Goal: Browse casually

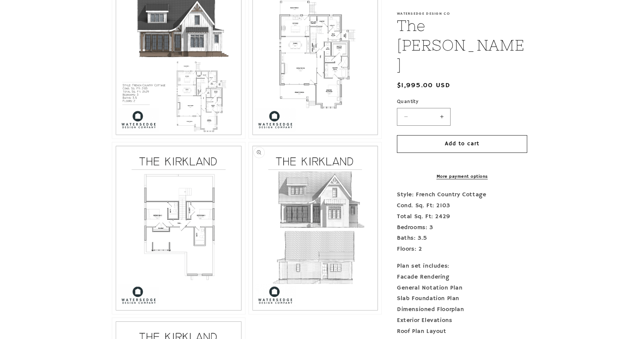
scroll to position [453, 0]
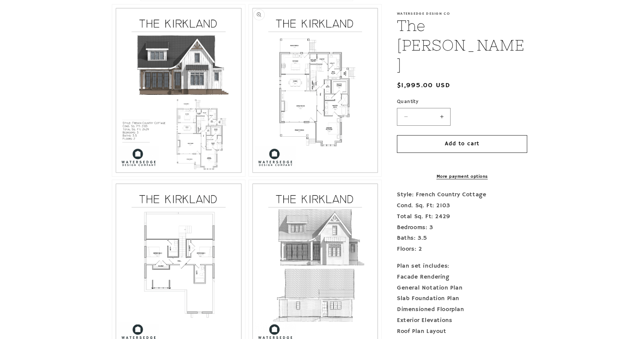
click at [249, 176] on button "Open media 3 in modal" at bounding box center [249, 176] width 0 height 0
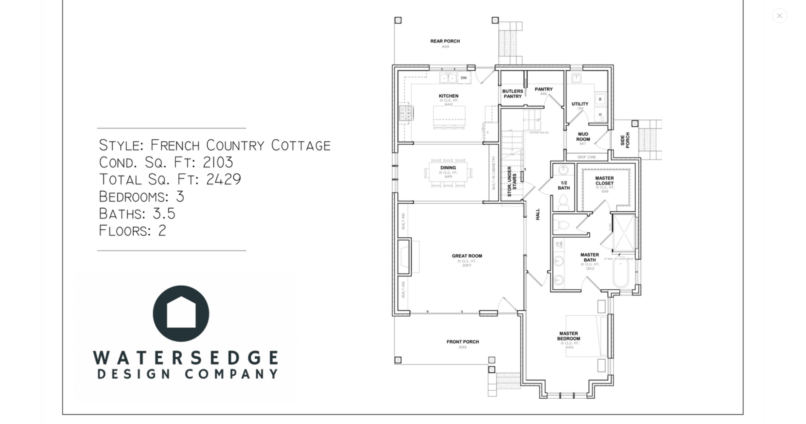
scroll to position [1448, 0]
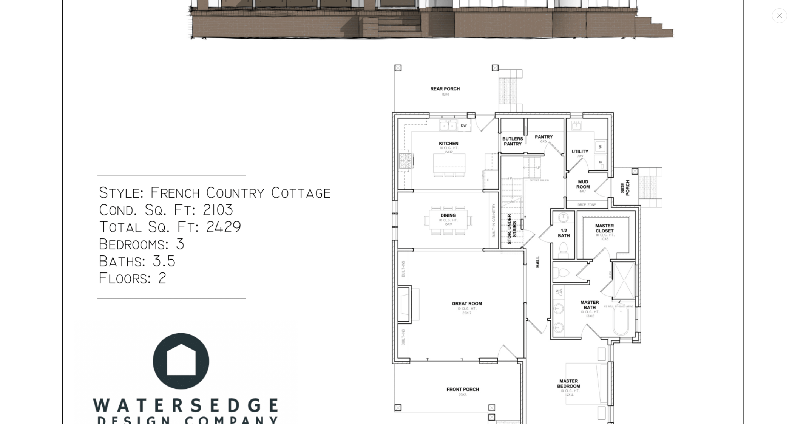
click at [497, 225] on img "Media gallery" at bounding box center [403, 15] width 723 height 935
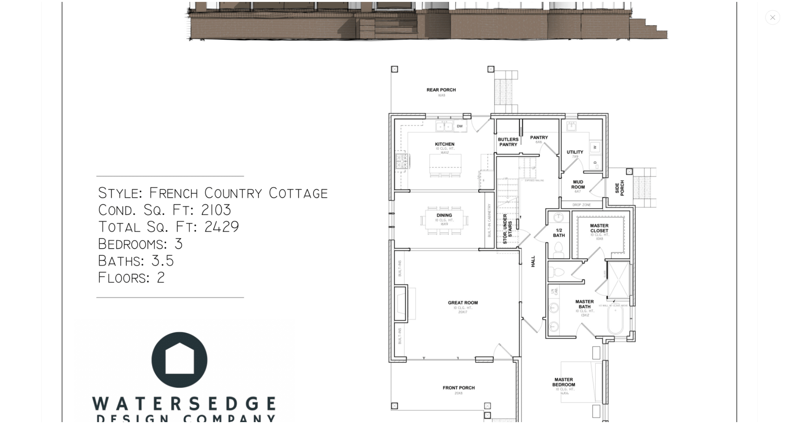
scroll to position [1391, 0]
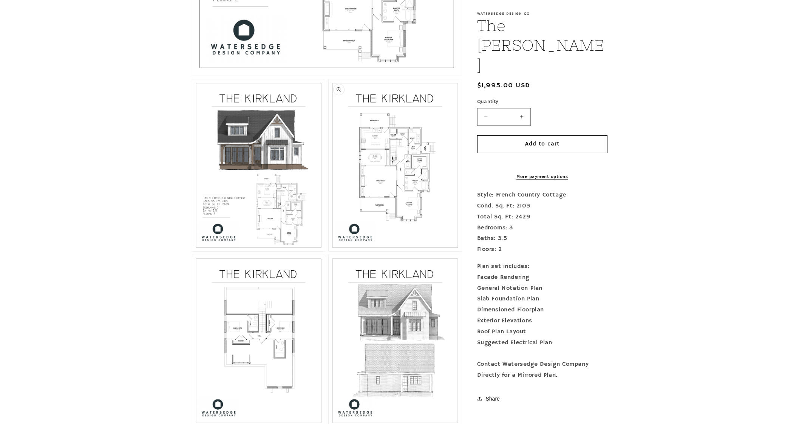
click at [328, 251] on button "Open media 3 in modal" at bounding box center [328, 251] width 0 height 0
drag, startPoint x: 479, startPoint y: 180, endPoint x: 341, endPoint y: 166, distance: 139.6
click at [328, 251] on button "Open media 3 in modal" at bounding box center [328, 251] width 0 height 0
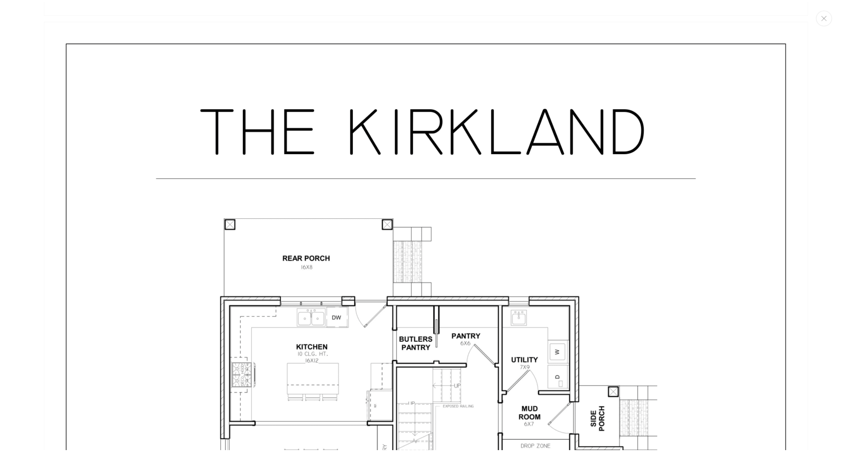
scroll to position [1870, 0]
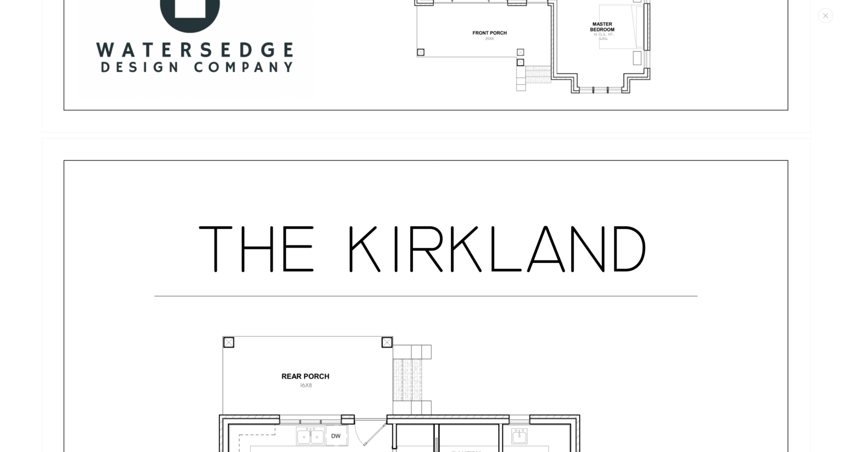
scroll to position [1860, 0]
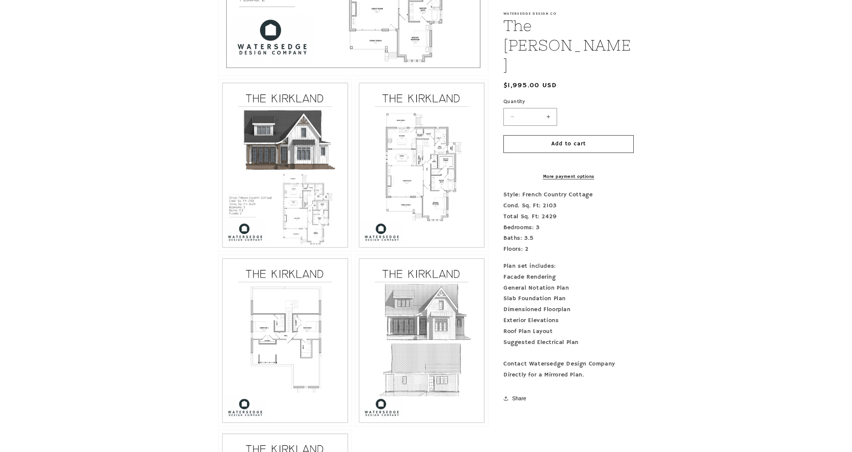
drag, startPoint x: 418, startPoint y: 191, endPoint x: 424, endPoint y: 199, distance: 9.4
click at [355, 251] on button "Open media 3 in modal" at bounding box center [355, 251] width 0 height 0
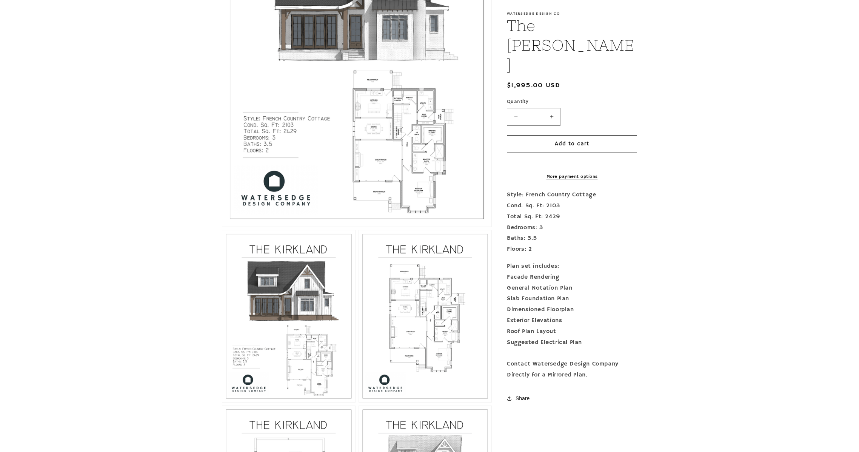
scroll to position [151, 0]
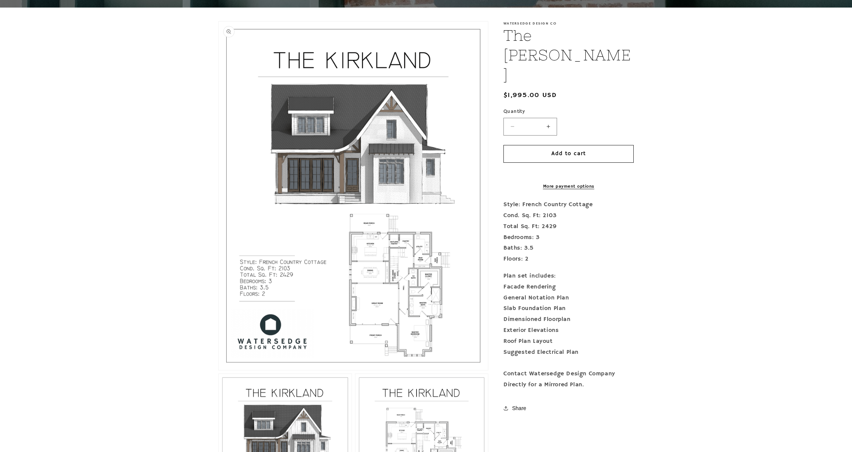
click at [219, 339] on button "Open media 1 in modal" at bounding box center [219, 370] width 0 height 0
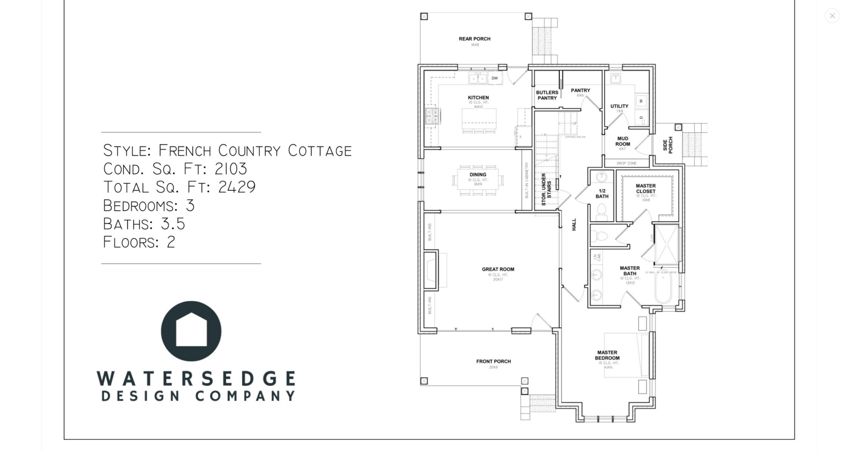
scroll to position [554, 0]
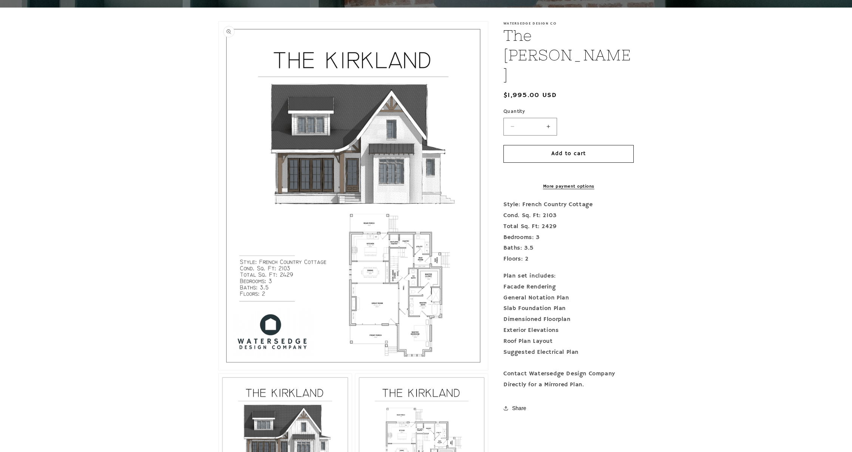
click at [219, 339] on button "Open media 1 in modal" at bounding box center [219, 370] width 0 height 0
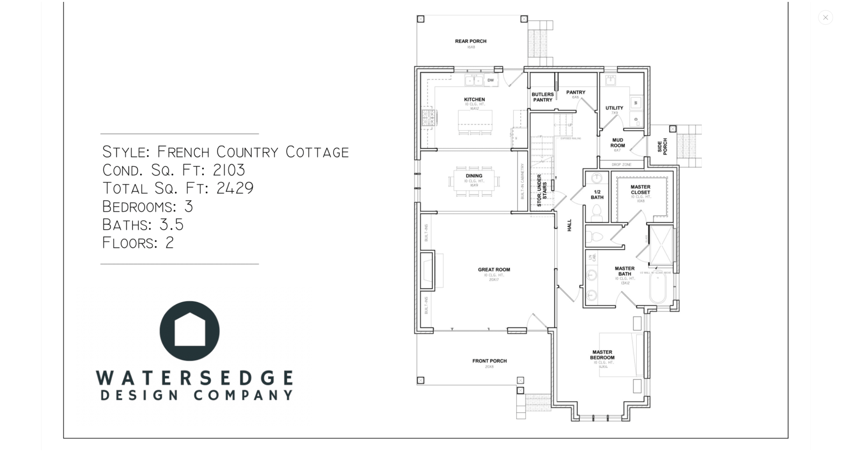
scroll to position [544, 0]
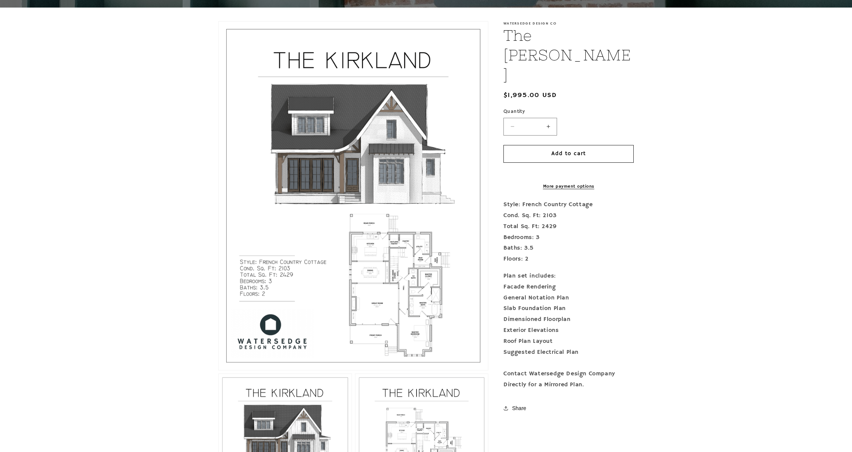
drag, startPoint x: 433, startPoint y: 195, endPoint x: 607, endPoint y: 199, distance: 174.1
click at [219, 339] on button "Open media 1 in modal" at bounding box center [219, 370] width 0 height 0
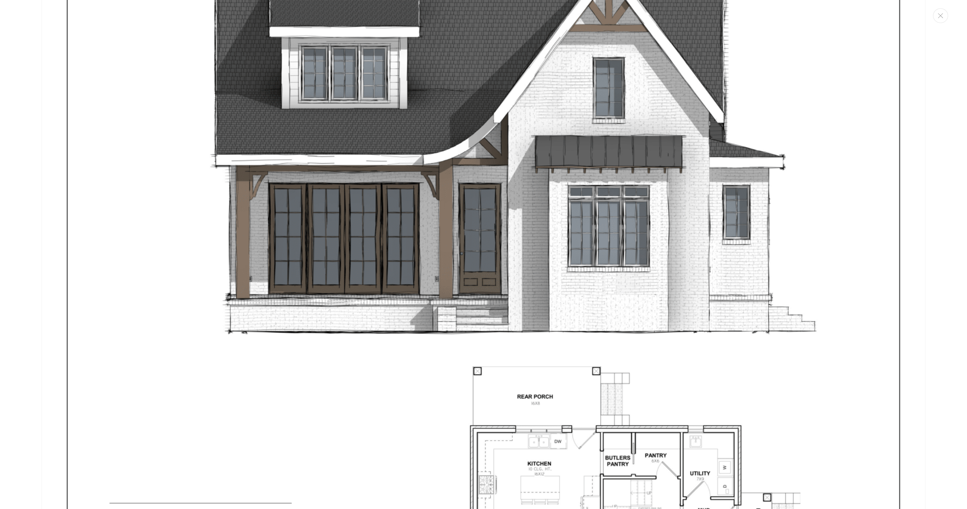
scroll to position [0, 0]
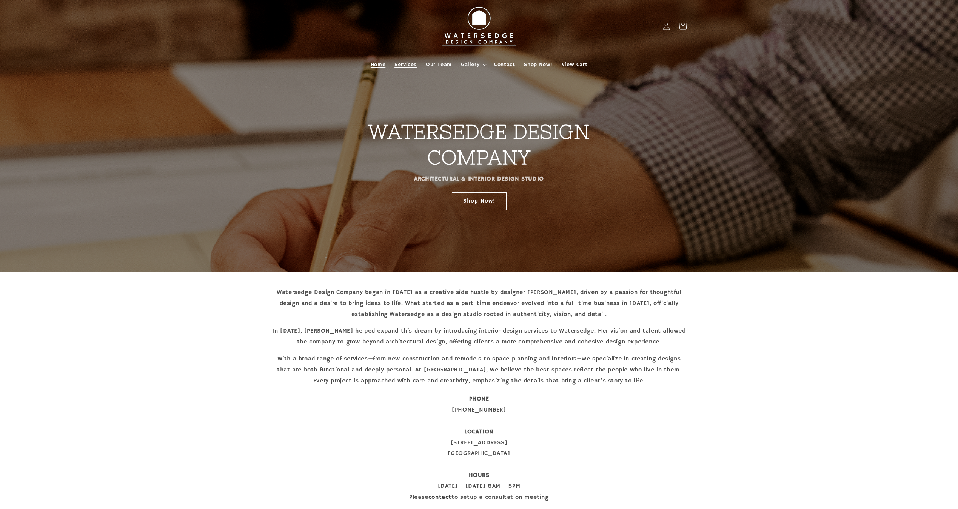
click at [414, 63] on span "Services" at bounding box center [406, 64] width 22 height 7
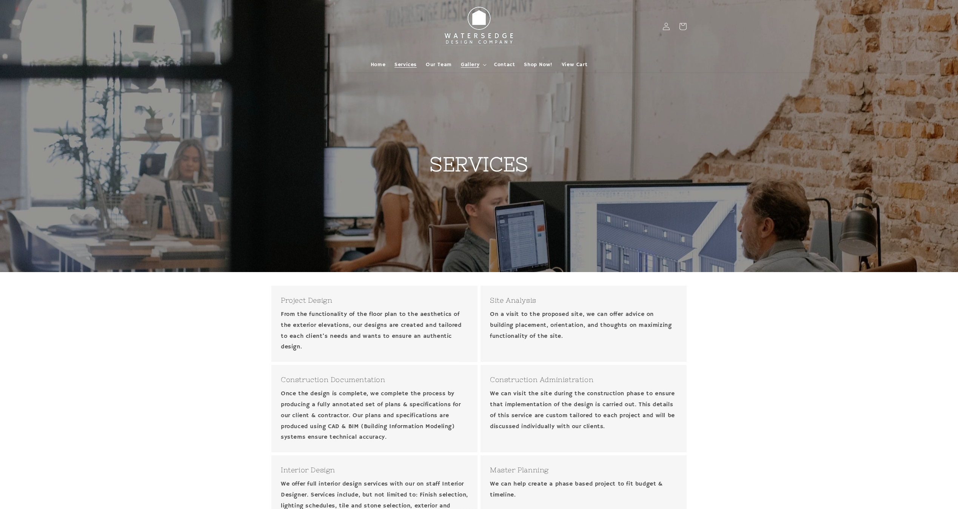
click at [466, 65] on span "Gallery" at bounding box center [470, 64] width 19 height 7
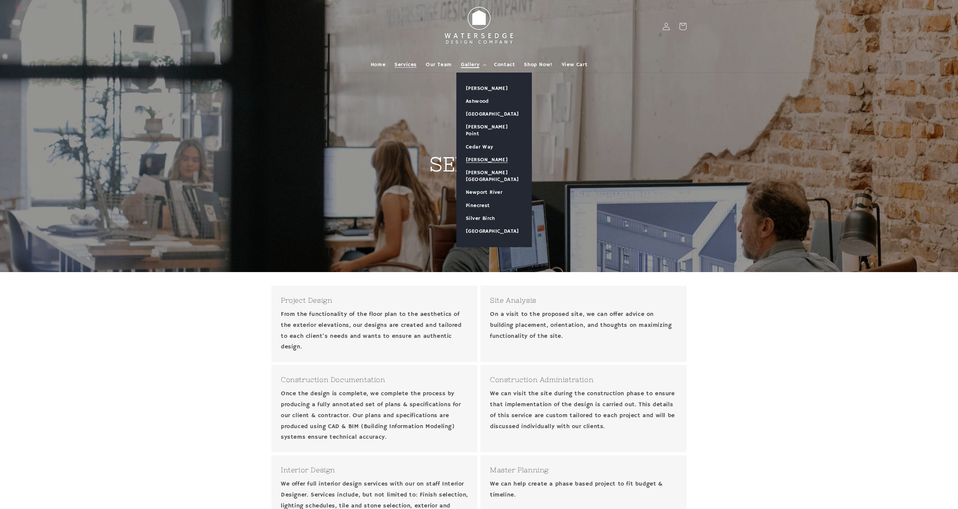
click at [489, 158] on link "[PERSON_NAME]" at bounding box center [494, 159] width 75 height 13
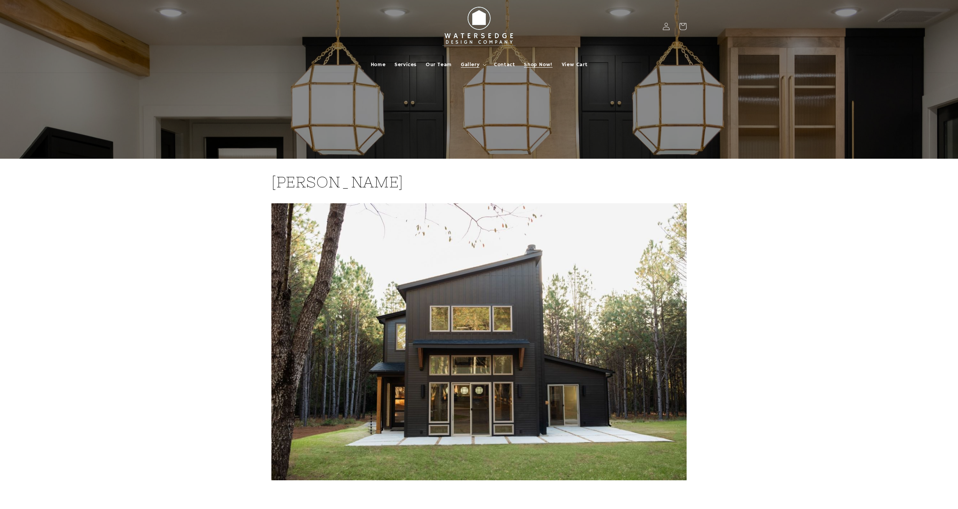
click at [553, 63] on link "Shop Now!" at bounding box center [538, 65] width 37 height 16
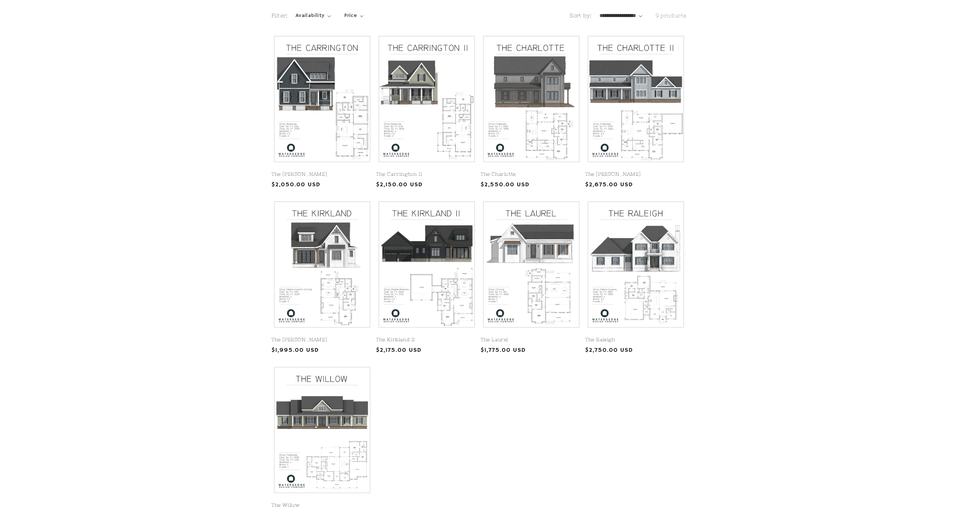
scroll to position [170, 0]
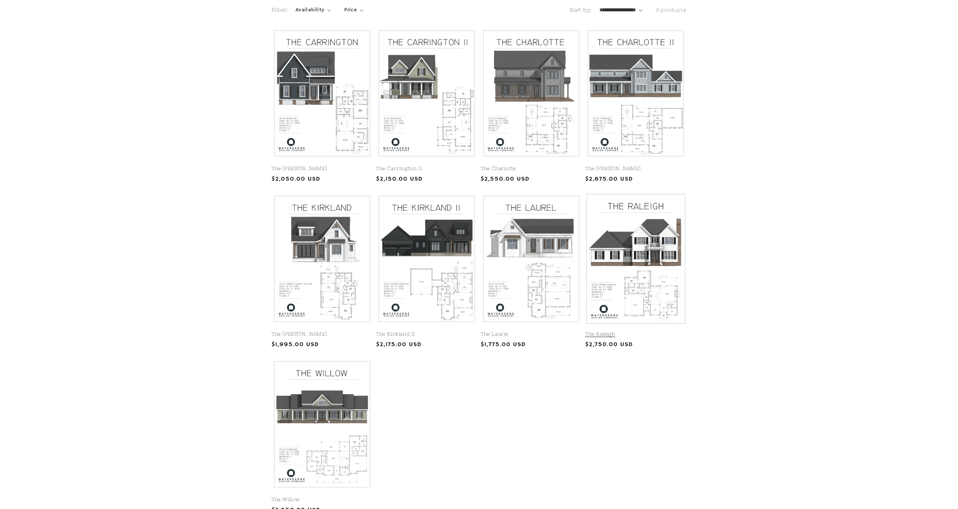
click at [646, 331] on link "The Raleigh" at bounding box center [636, 334] width 102 height 6
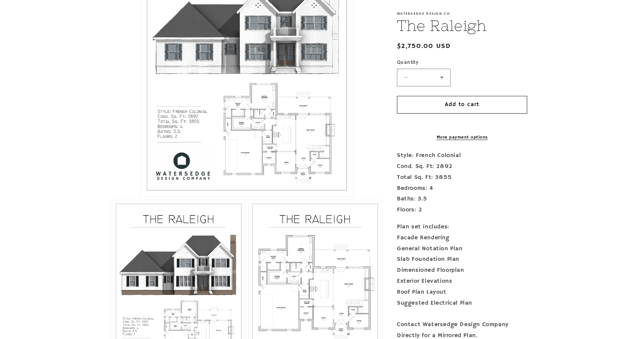
scroll to position [302, 0]
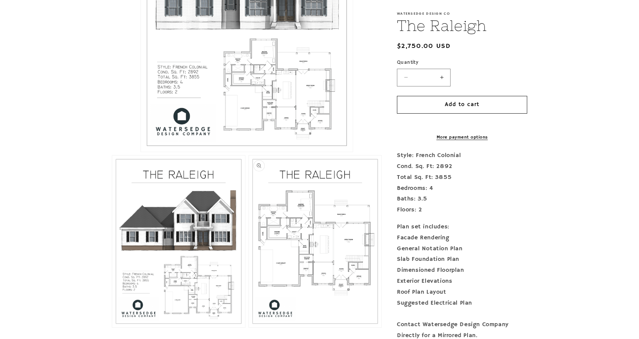
click at [249, 327] on button "Open media 3 in modal" at bounding box center [249, 327] width 0 height 0
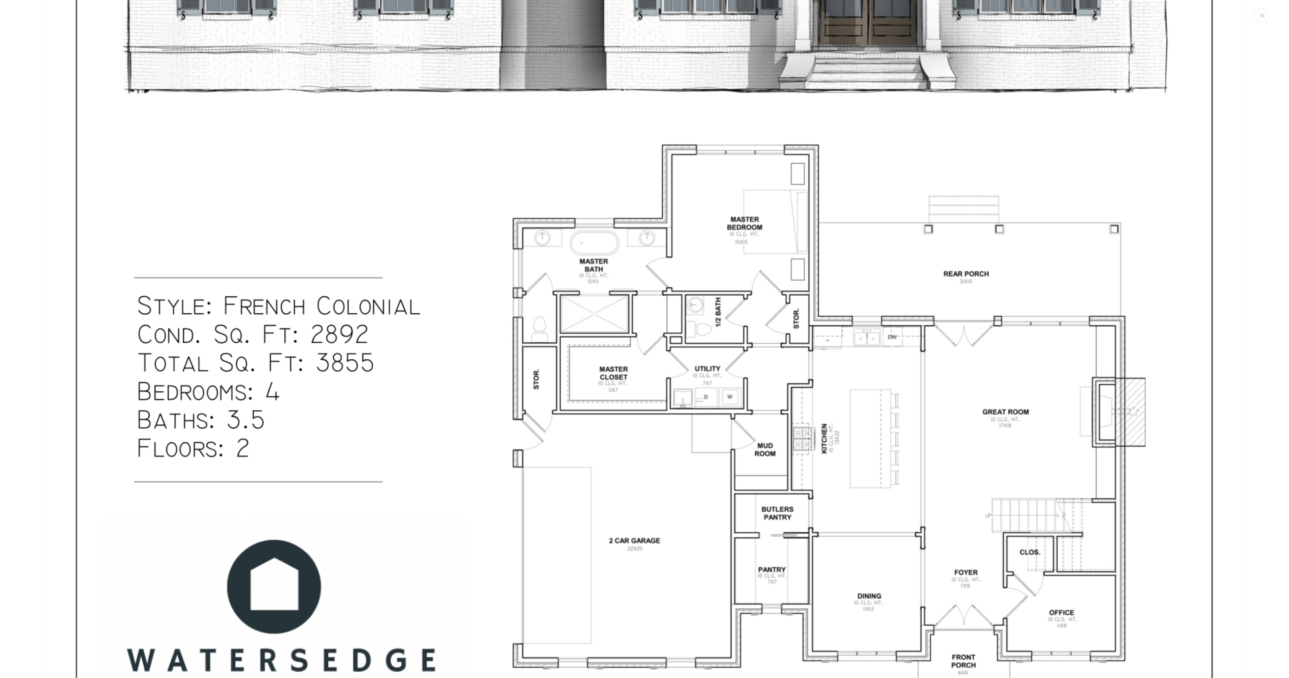
scroll to position [853, 0]
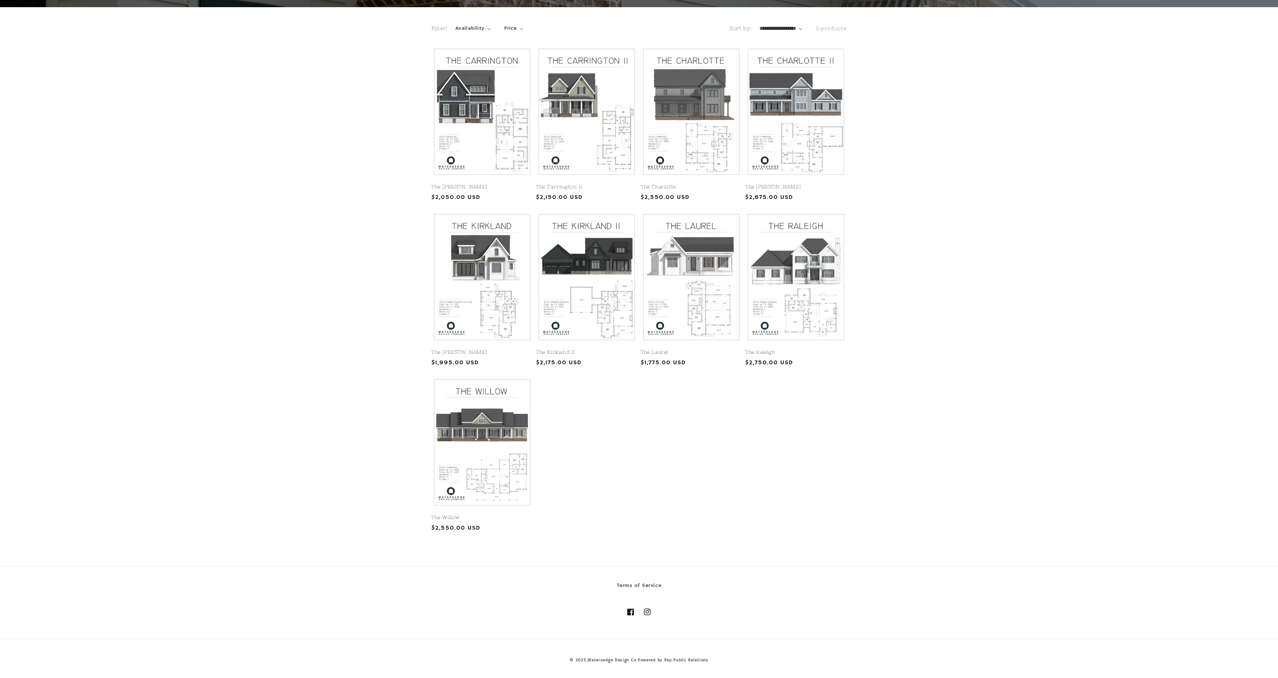
scroll to position [1, 0]
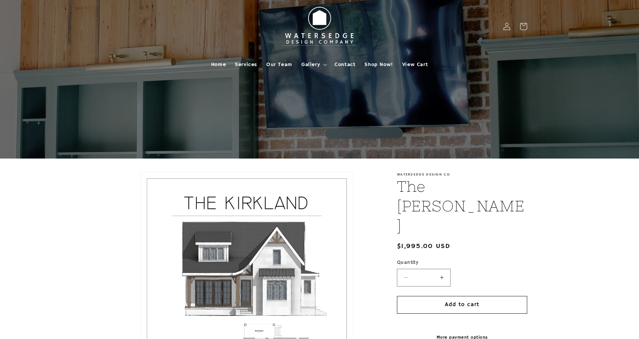
scroll to position [100, 0]
